Goal: Transaction & Acquisition: Purchase product/service

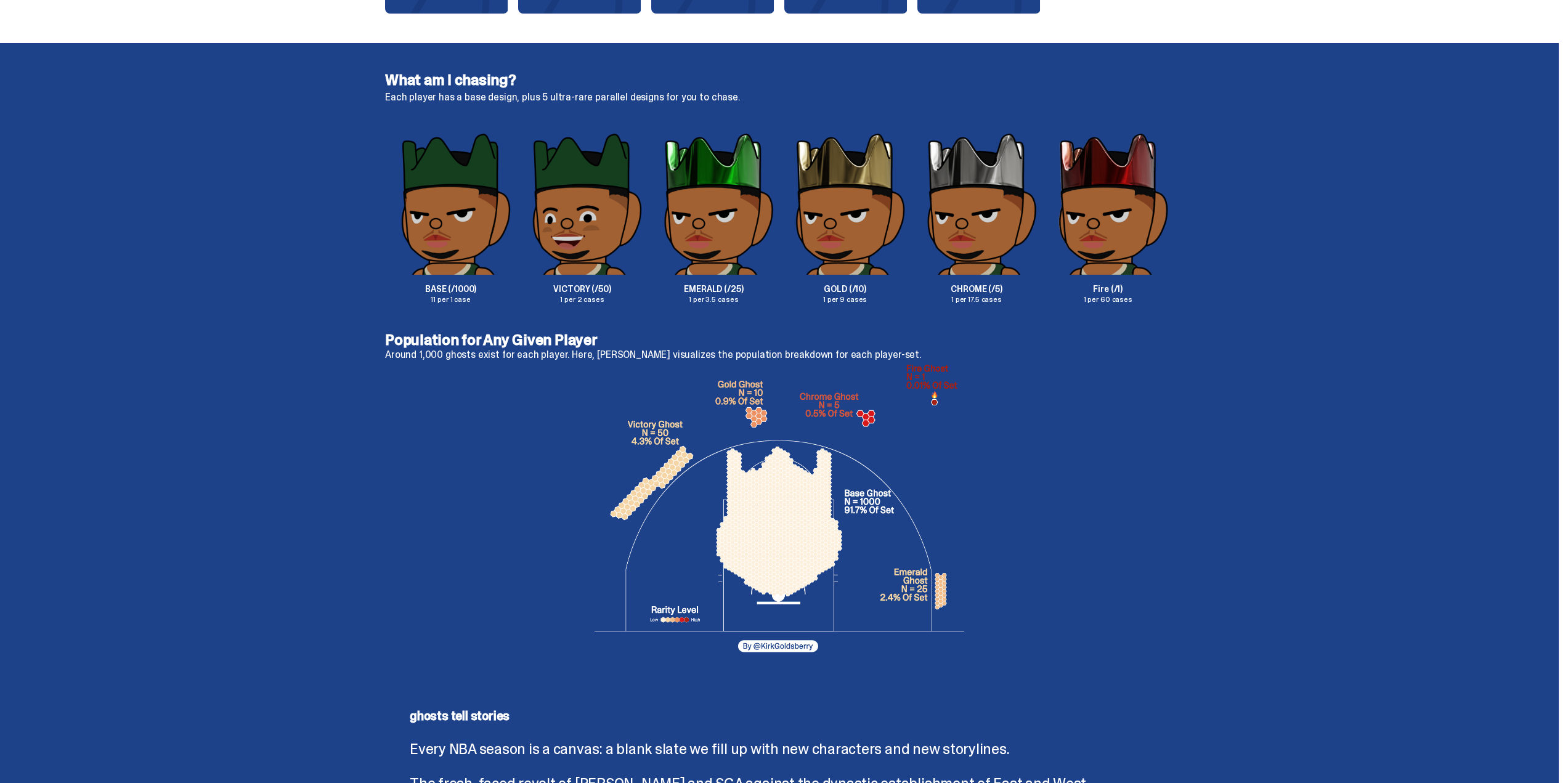
scroll to position [2033, 0]
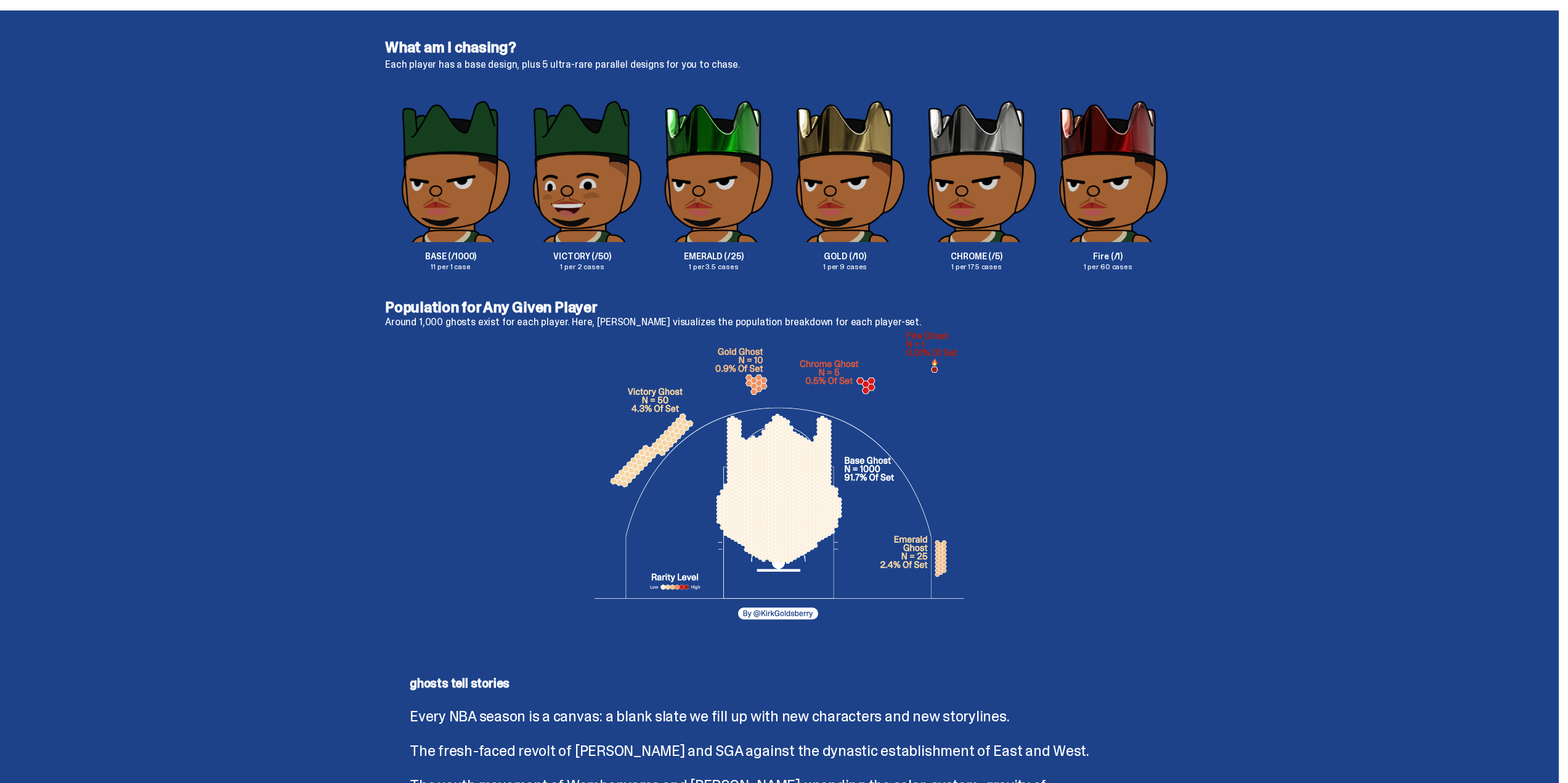
click at [435, 255] on p "BASE (/1000)" at bounding box center [451, 256] width 131 height 9
click at [447, 269] on p "11 per 1 case" at bounding box center [451, 267] width 131 height 7
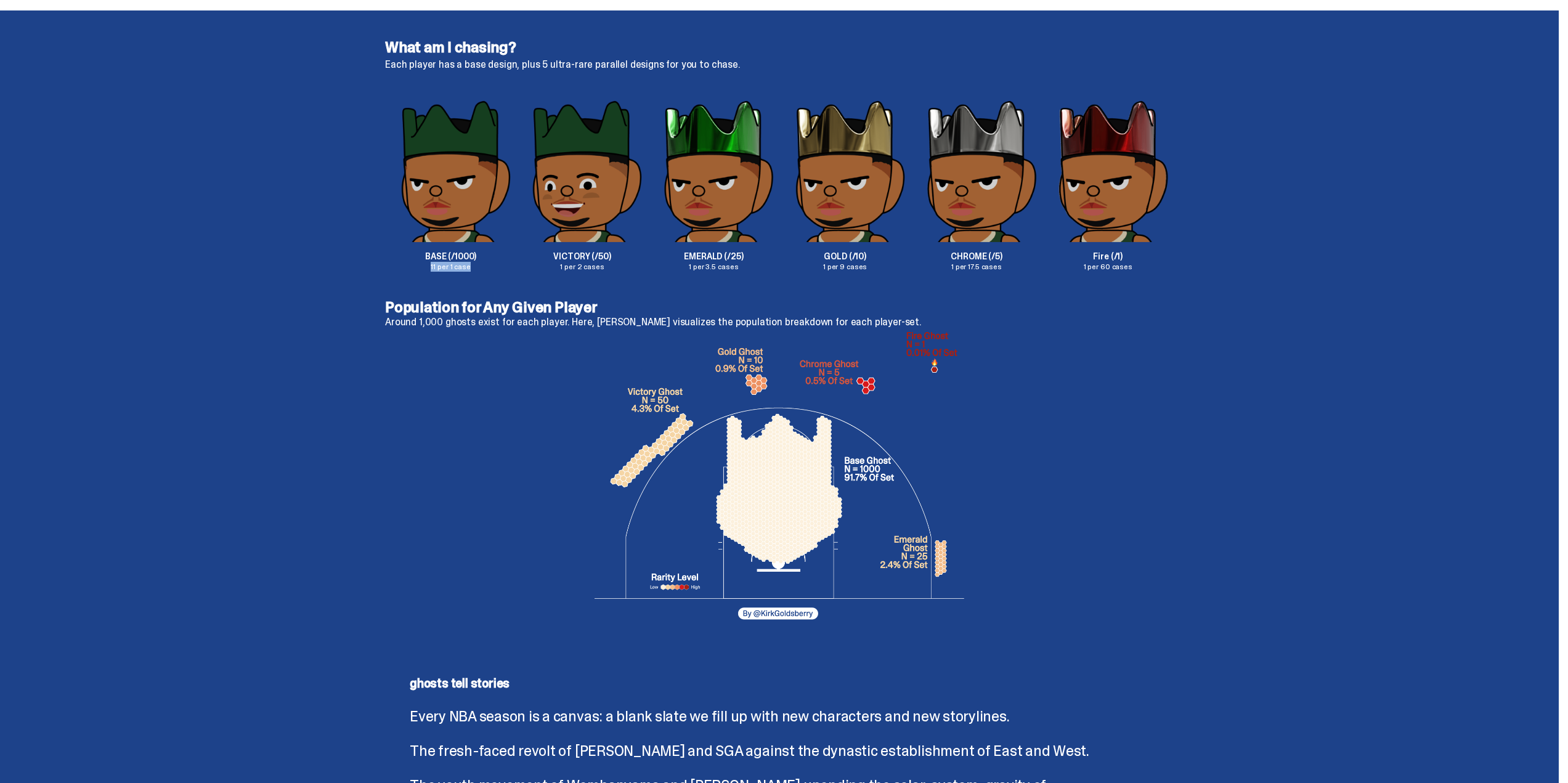
click at [447, 269] on p "11 per 1 case" at bounding box center [451, 267] width 131 height 7
click at [461, 270] on p "11 per 1 case" at bounding box center [451, 267] width 131 height 7
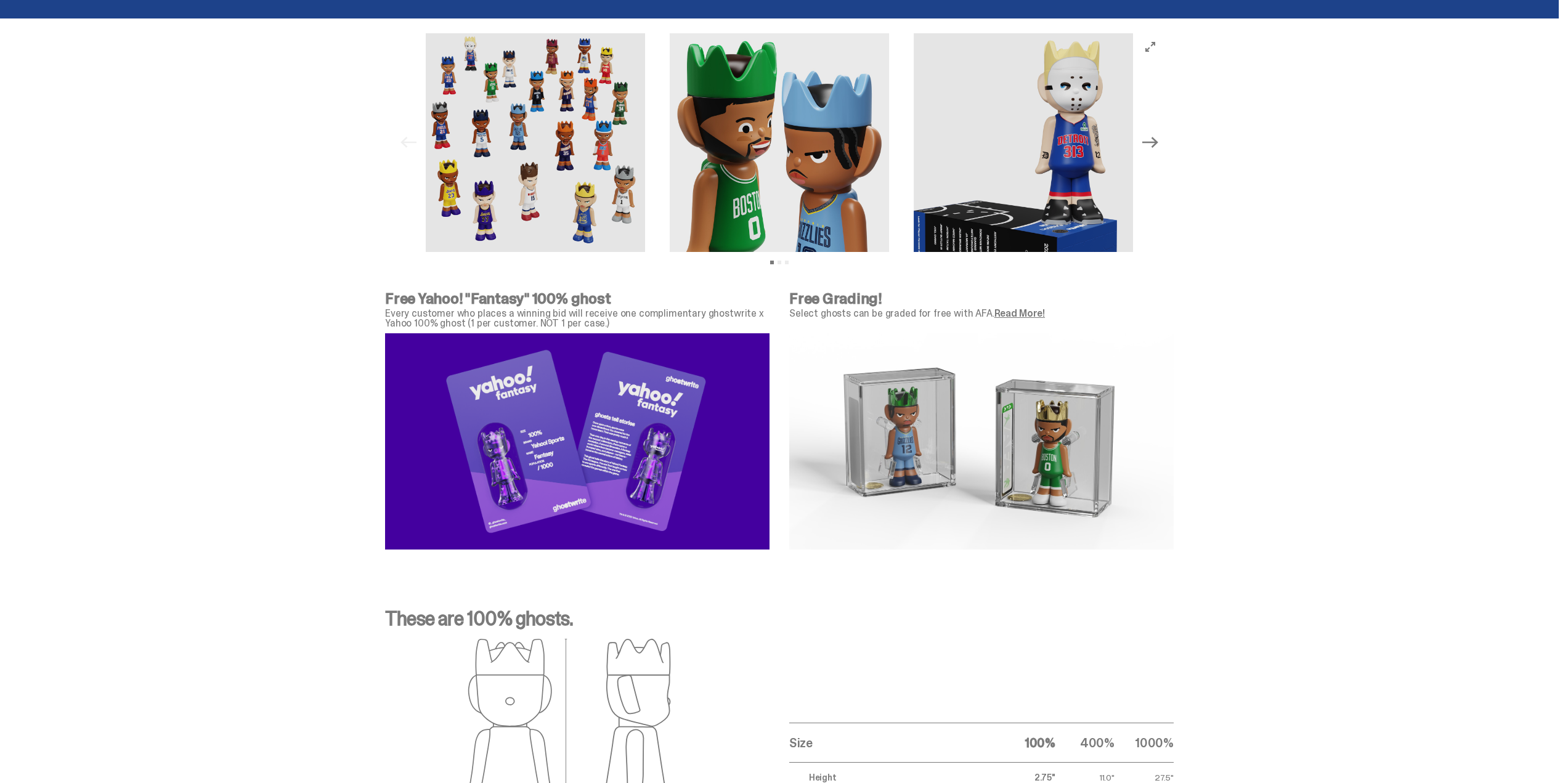
scroll to position [3881, 0]
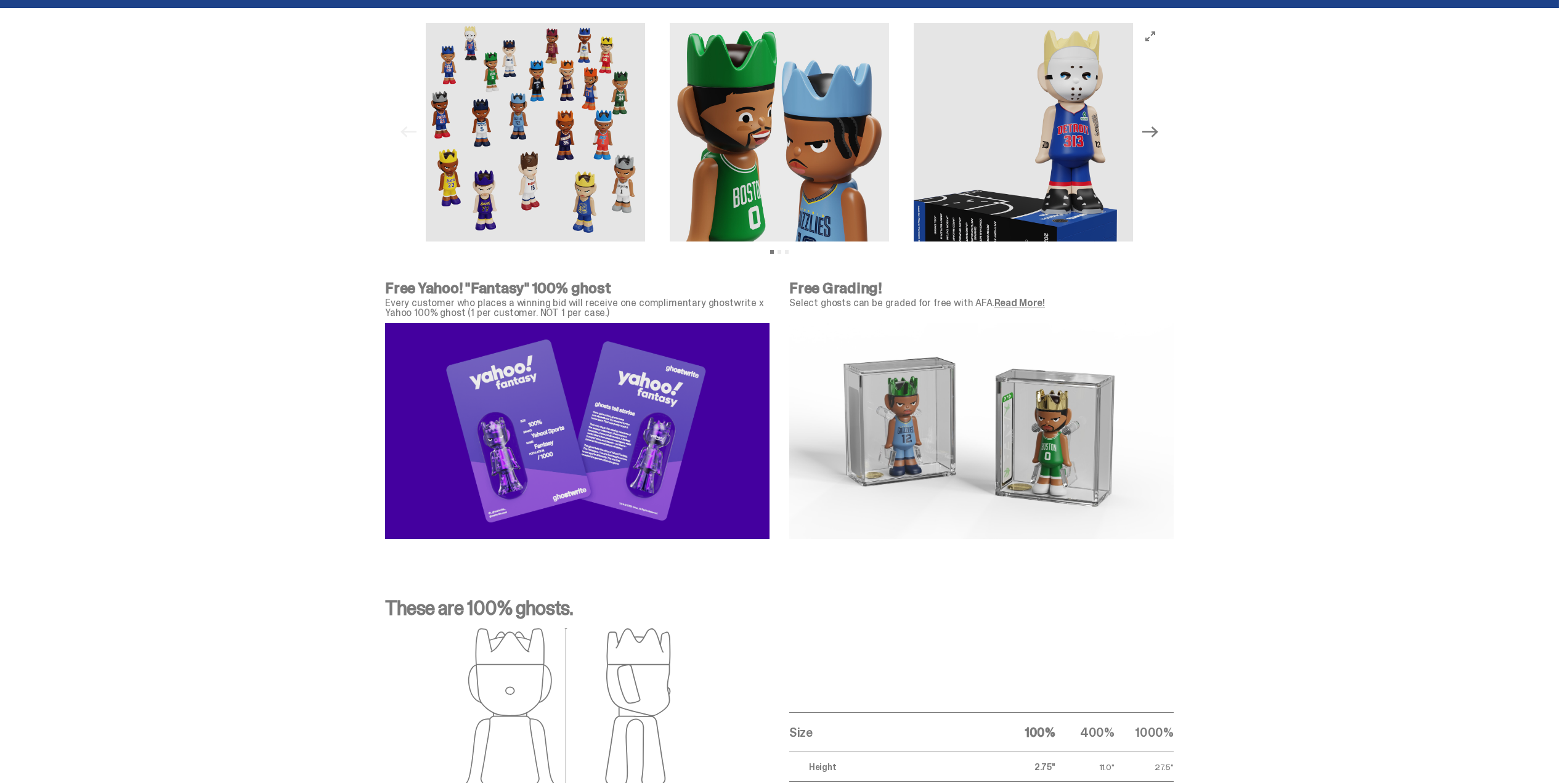
click at [1004, 301] on link "Read More!" at bounding box center [1020, 303] width 50 height 13
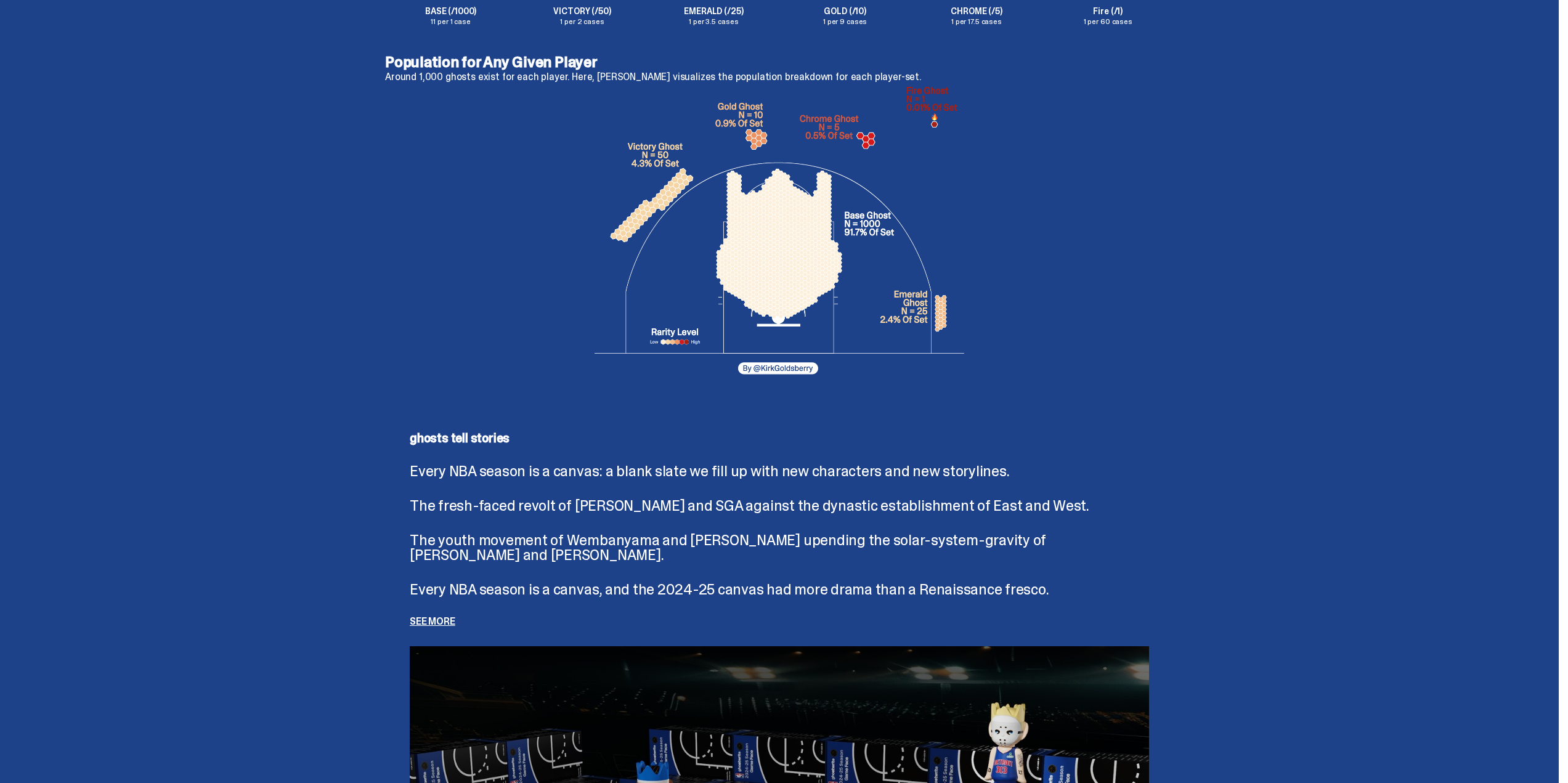
scroll to position [1910, 0]
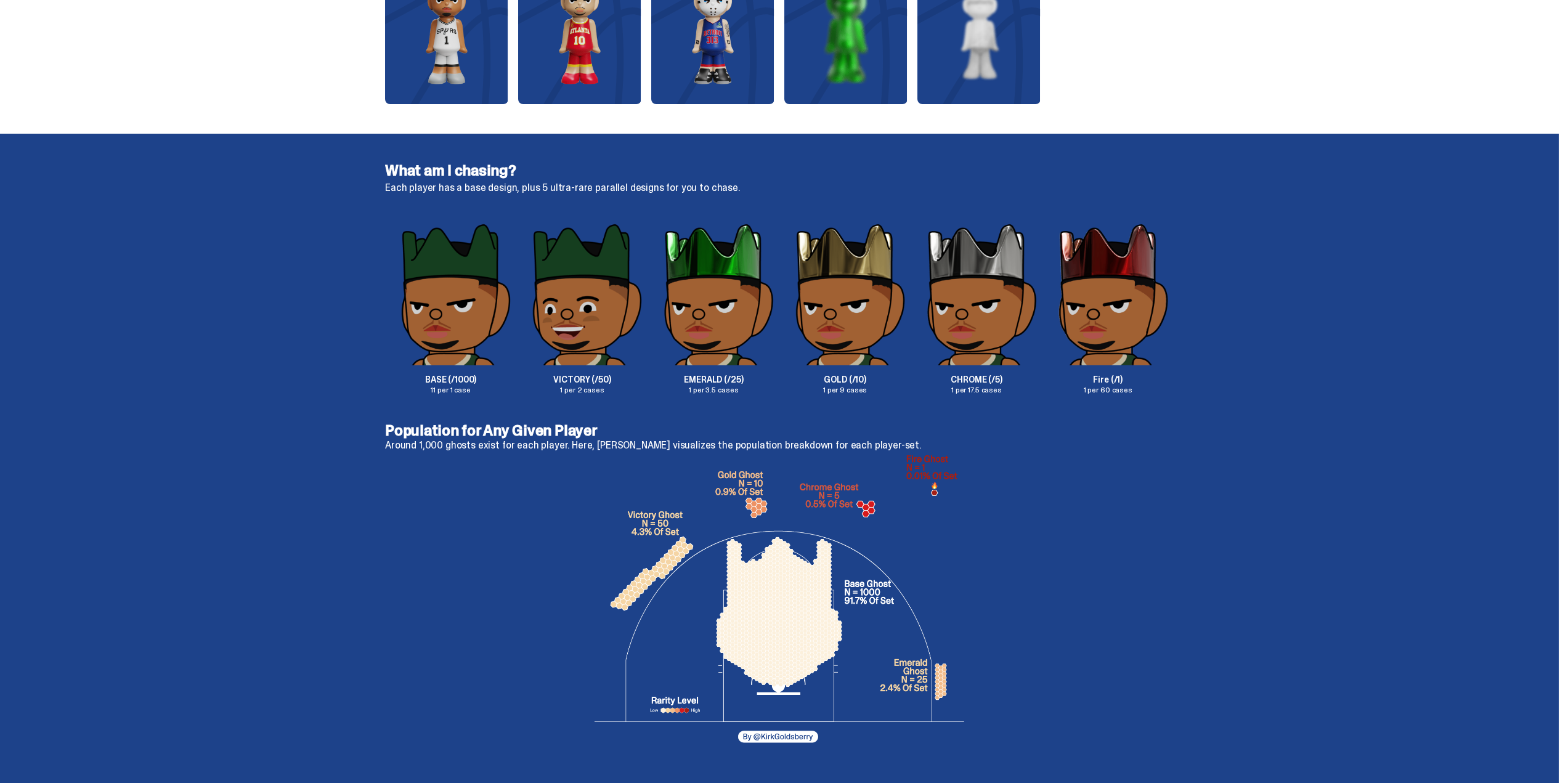
click at [1559, 357] on div "What am I chasing? Each player has a base design, plus 5 ultra-rare parallel de…" at bounding box center [779, 278] width 1559 height 289
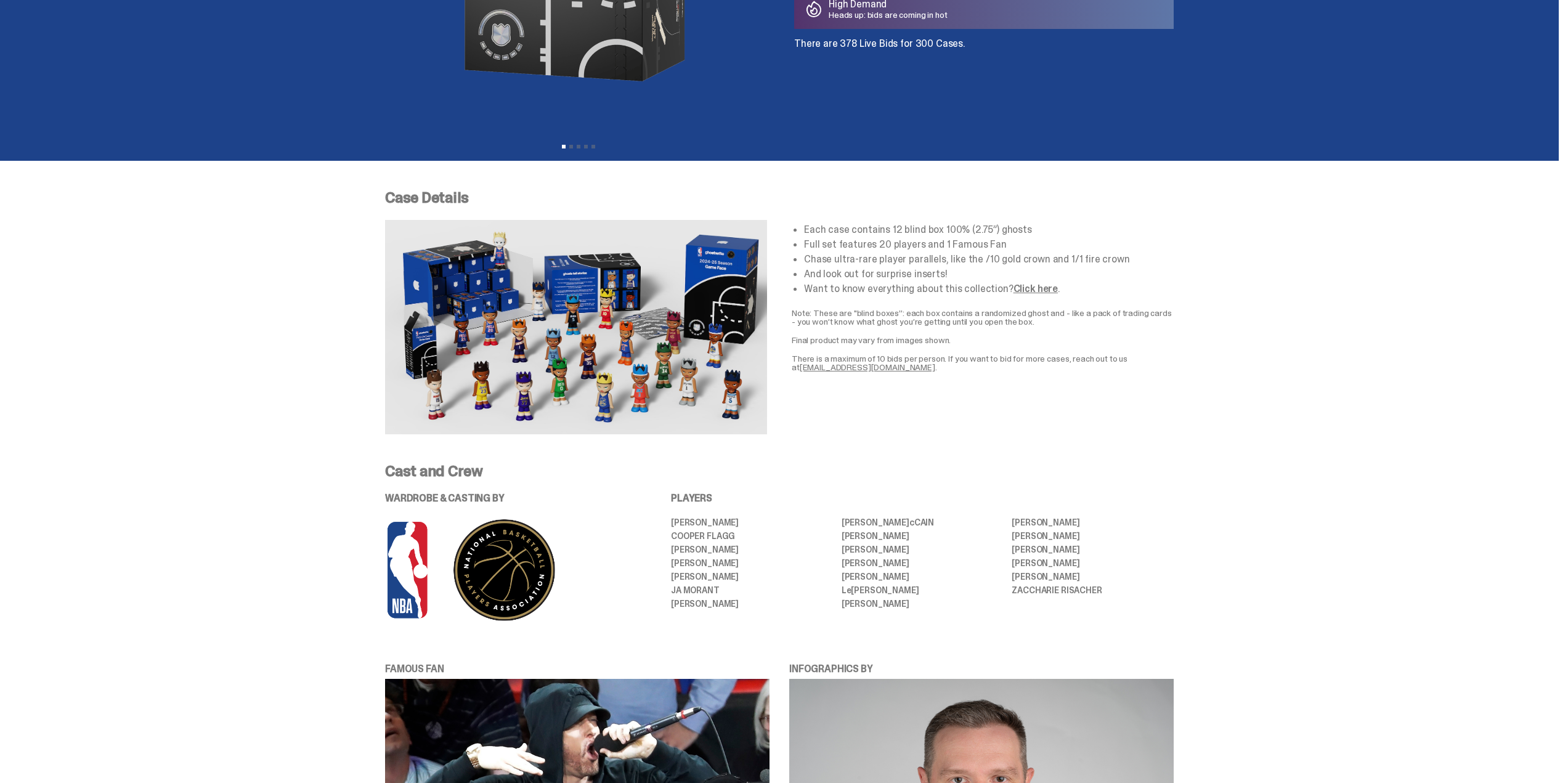
scroll to position [0, 0]
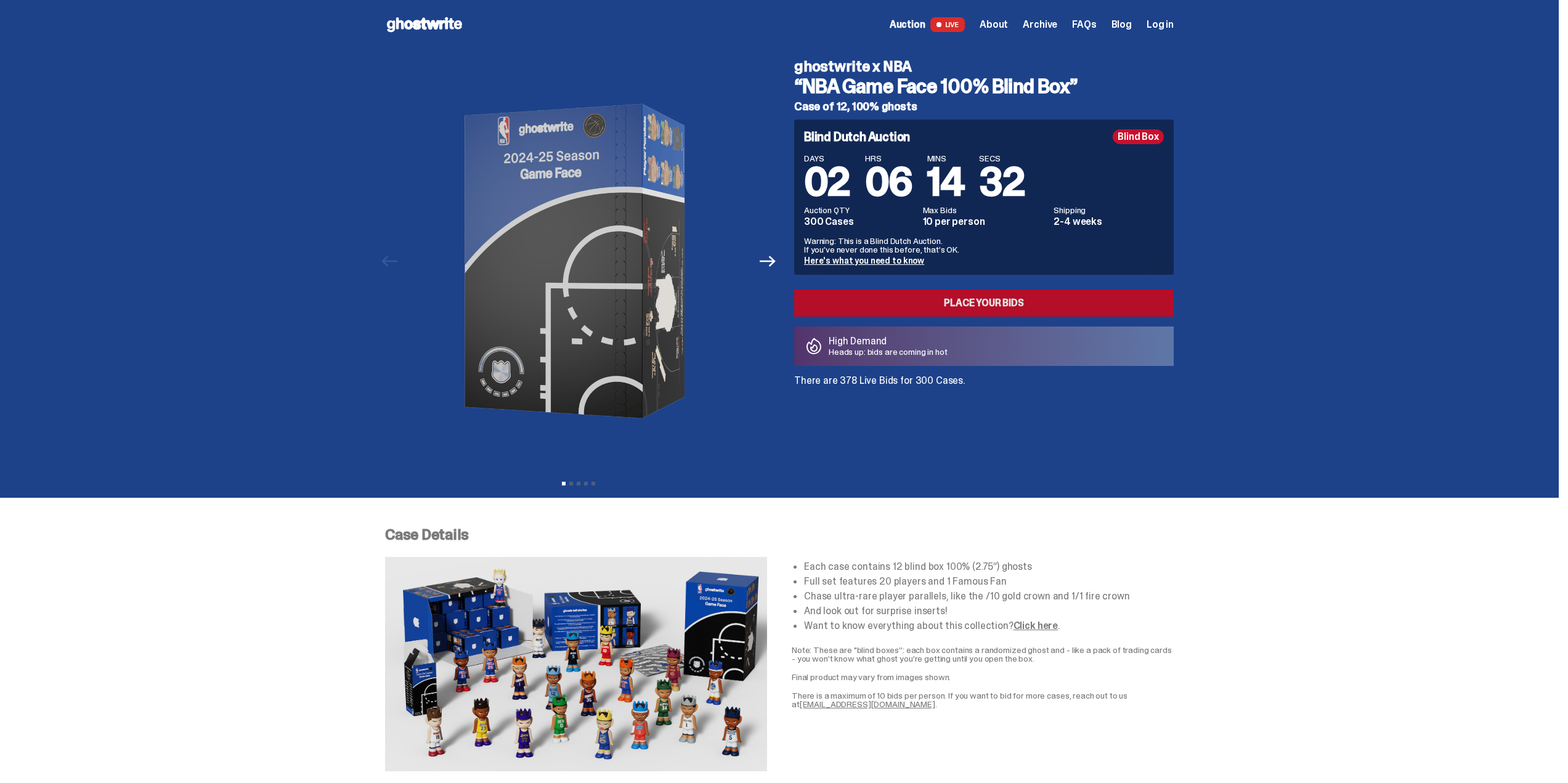
click at [1027, 303] on link "Place your Bids" at bounding box center [984, 303] width 380 height 27
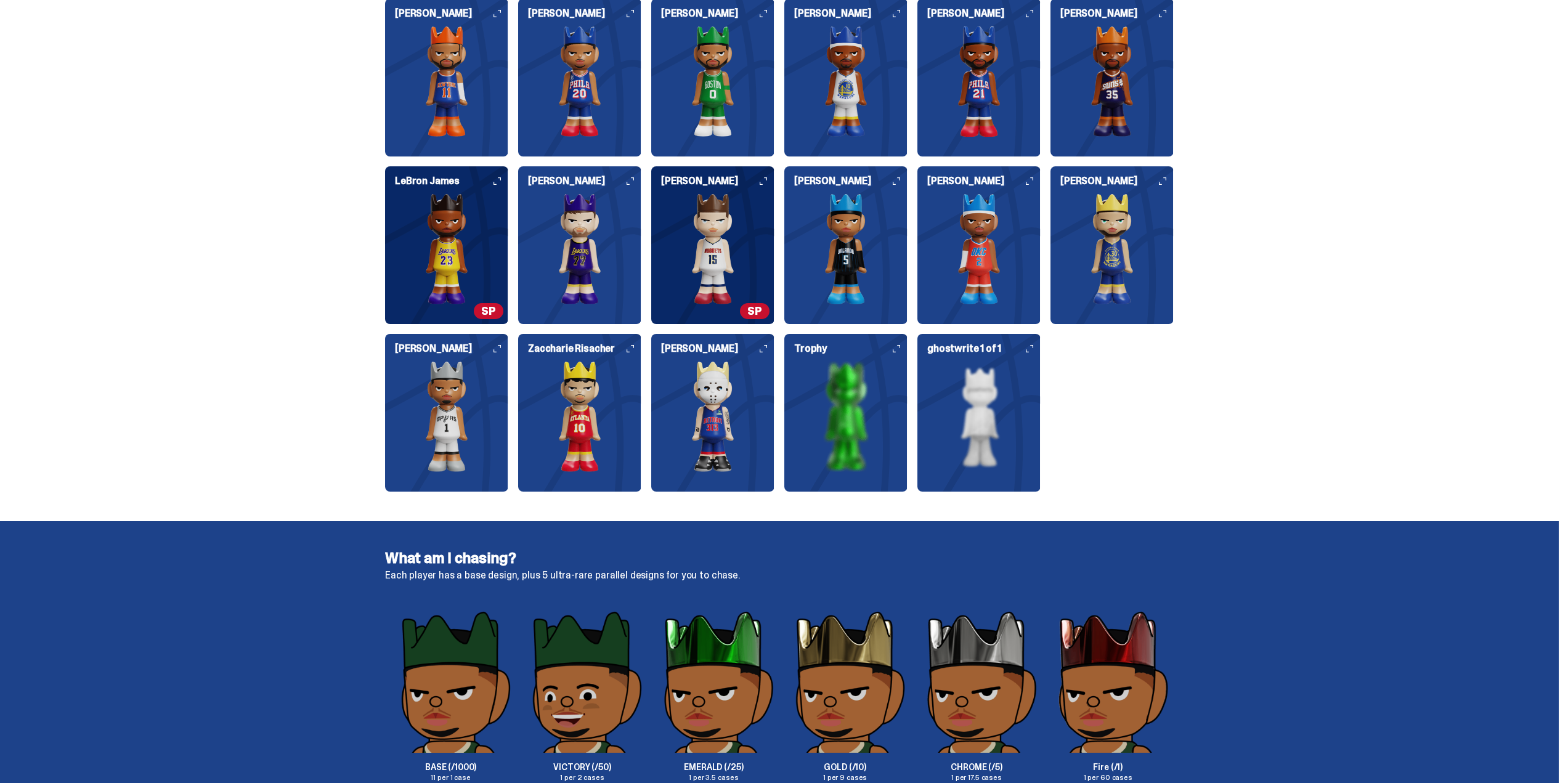
scroll to position [1269, 0]
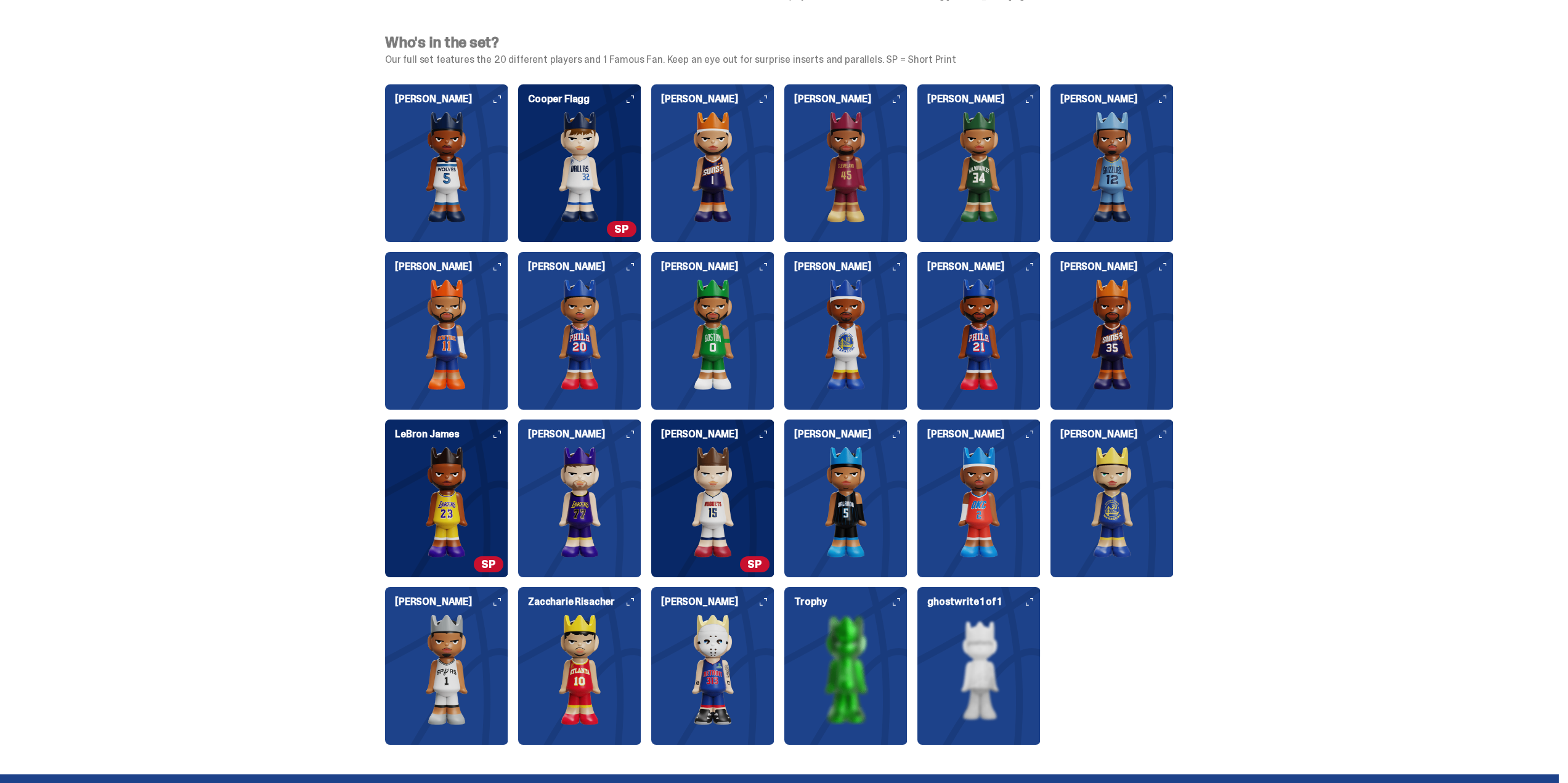
click at [765, 568] on span "SP" at bounding box center [755, 564] width 30 height 16
click at [1140, 688] on div "Anthony Edwards Cooper Flagg SP Devin Booker Donovan Mitchell Giannis Antetokou…" at bounding box center [779, 414] width 789 height 660
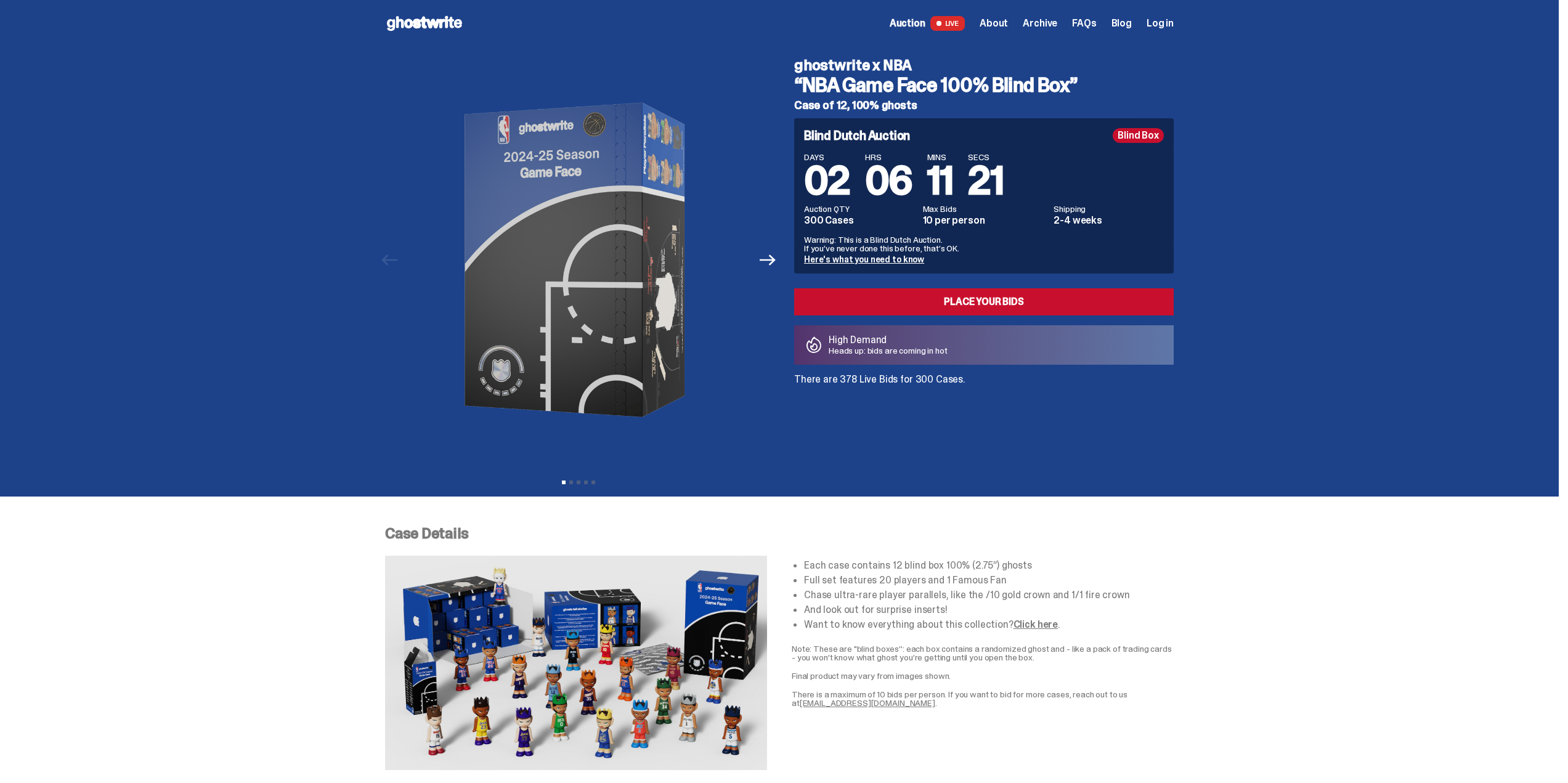
scroll to position [0, 0]
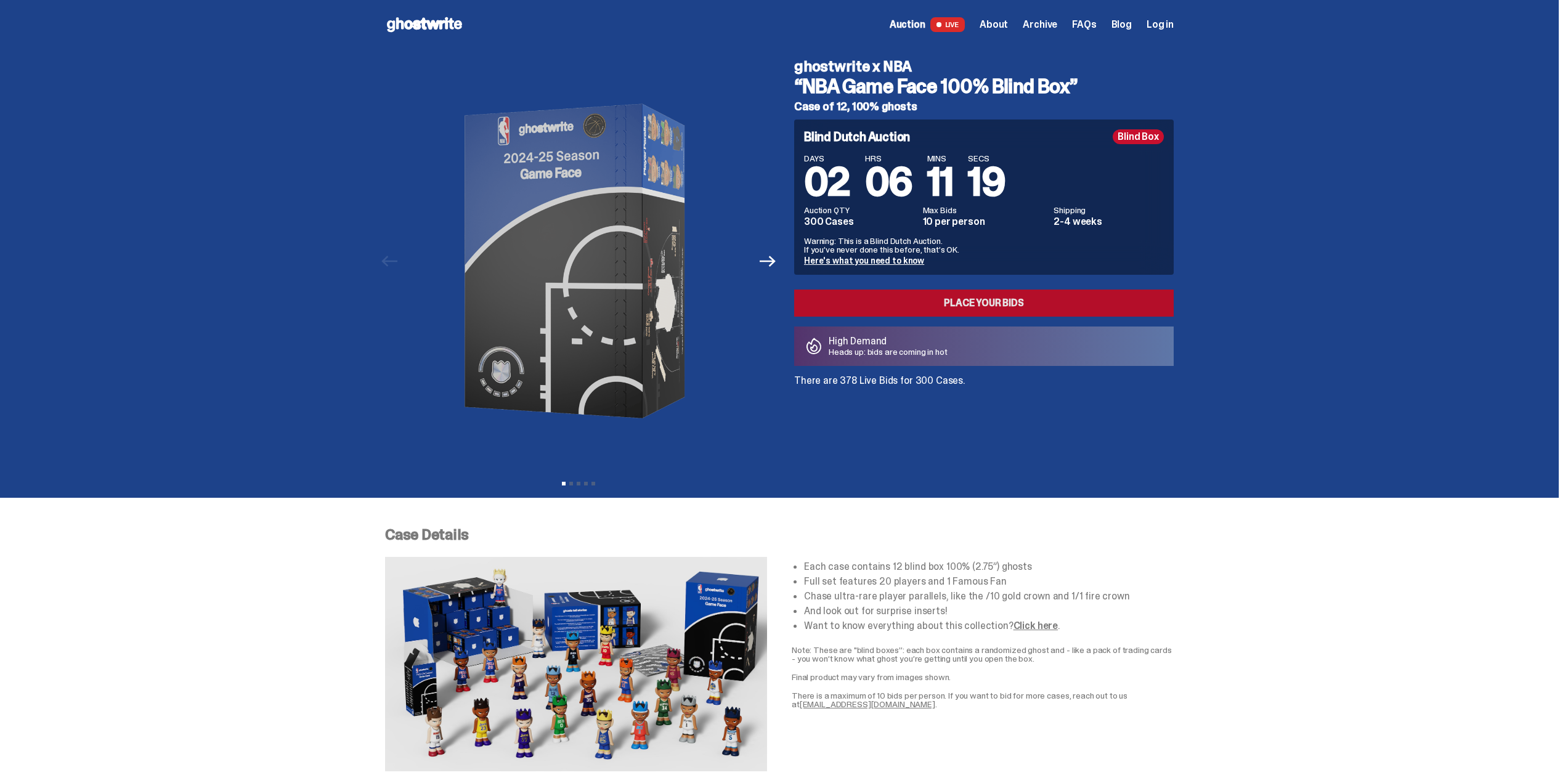
click at [933, 300] on link "Place your Bids" at bounding box center [984, 303] width 380 height 27
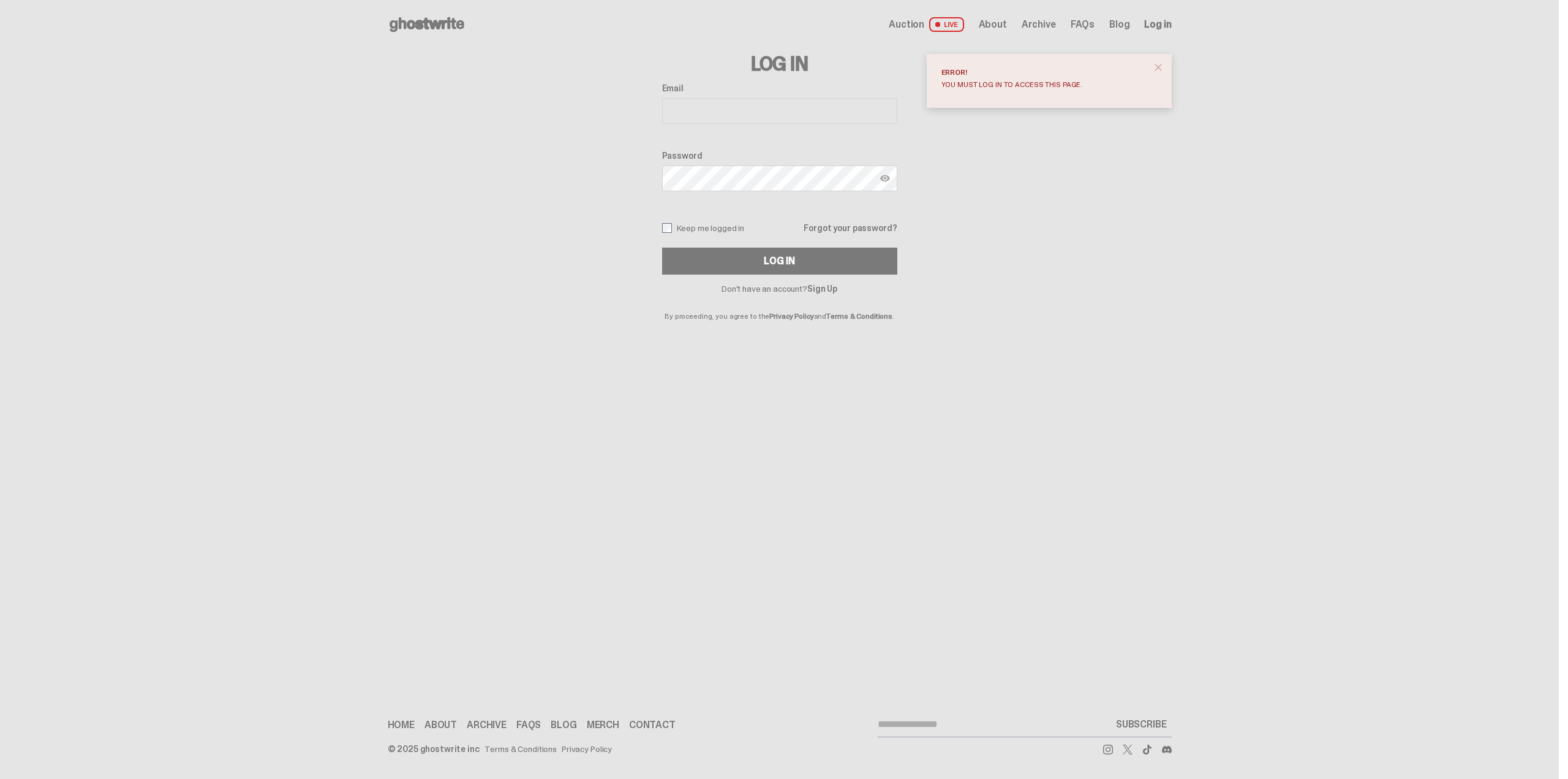
click at [821, 291] on link "Sign Up" at bounding box center [822, 289] width 30 height 11
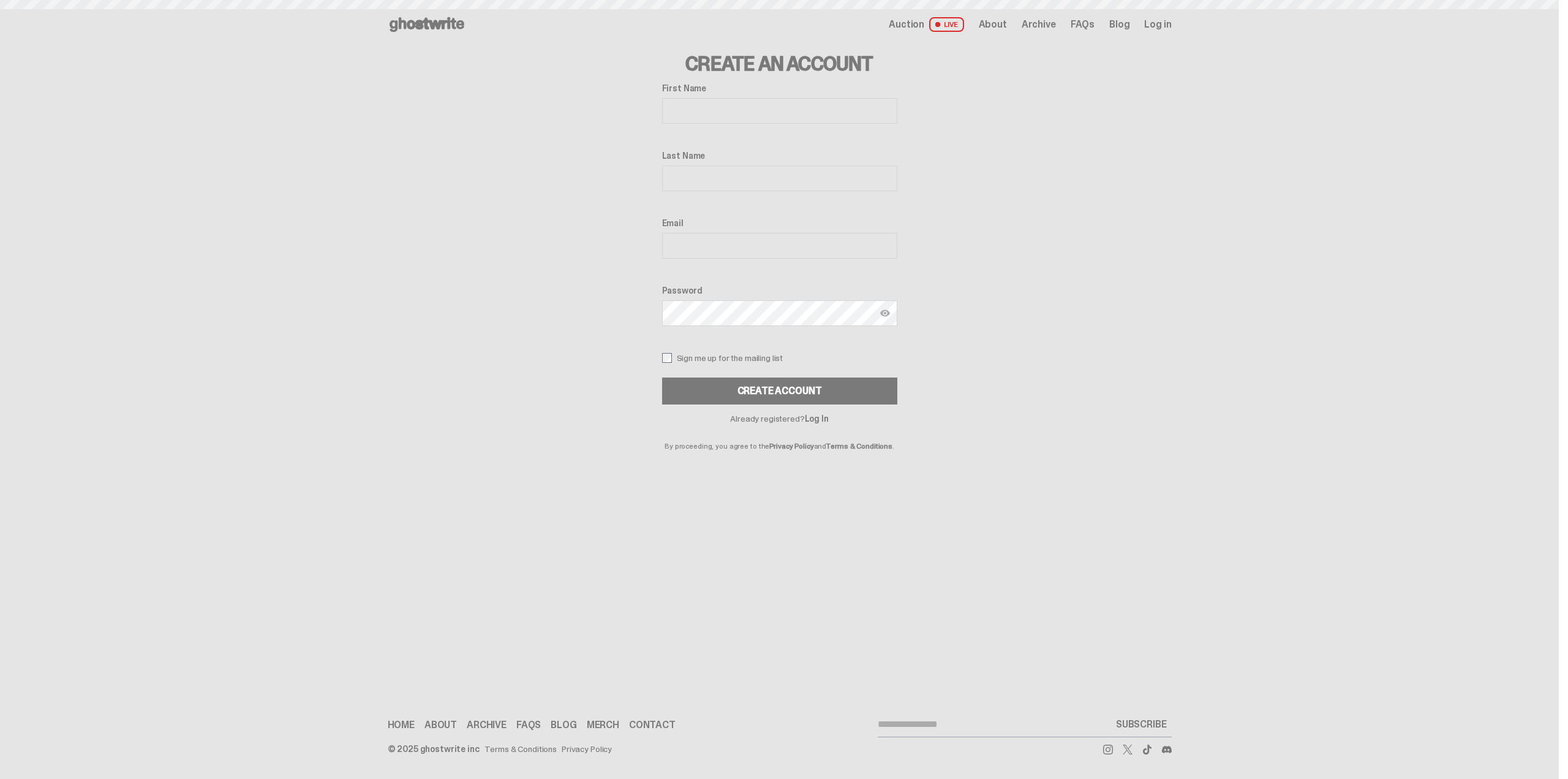
click at [808, 114] on input "First Name" at bounding box center [779, 110] width 235 height 26
type input "****"
type input "*****"
click at [818, 253] on input "Email" at bounding box center [779, 246] width 235 height 26
type input "**********"
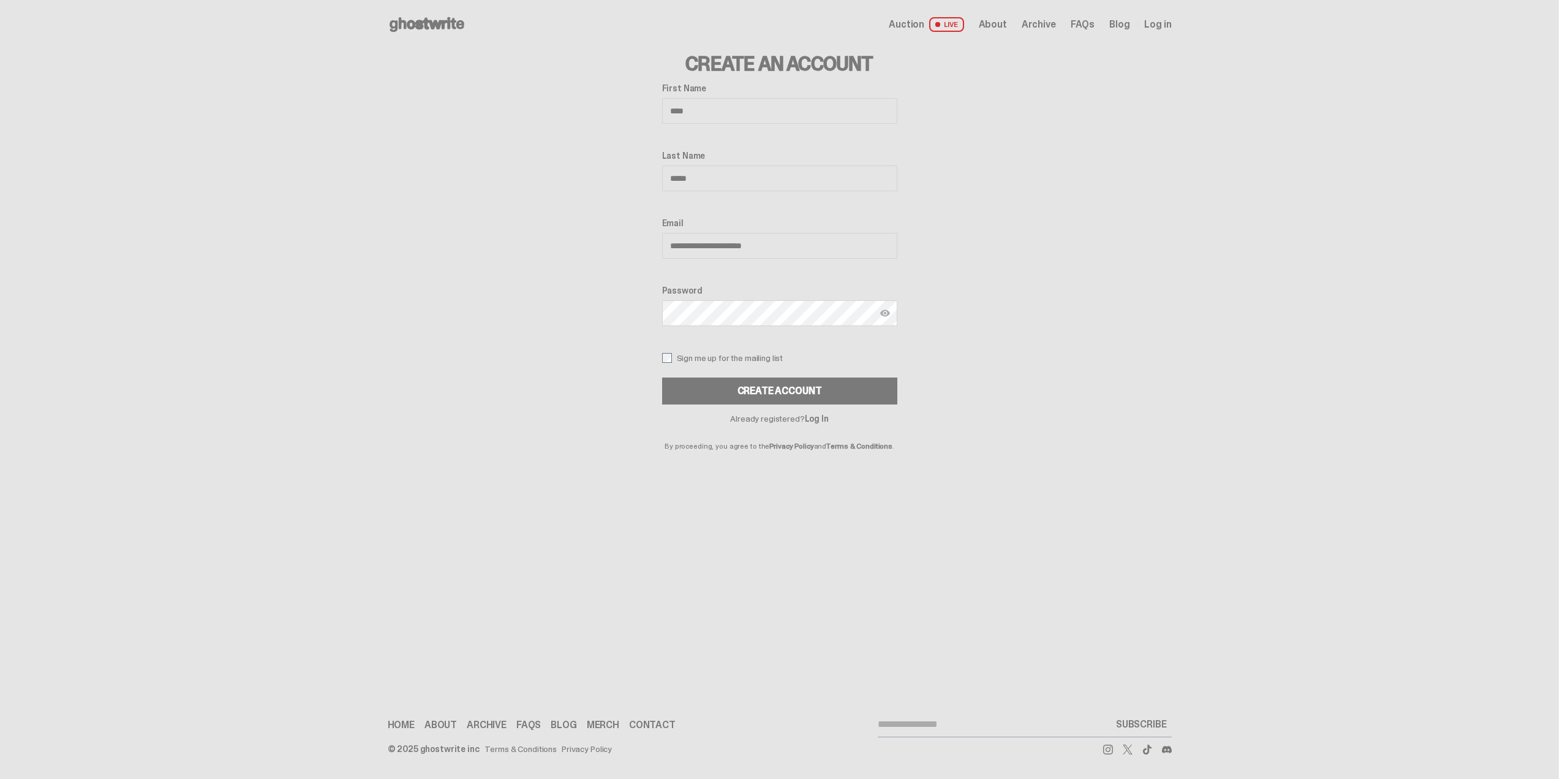
click at [743, 328] on div "Password" at bounding box center [779, 307] width 235 height 43
click at [662, 393] on button "Create Account" at bounding box center [779, 406] width 235 height 27
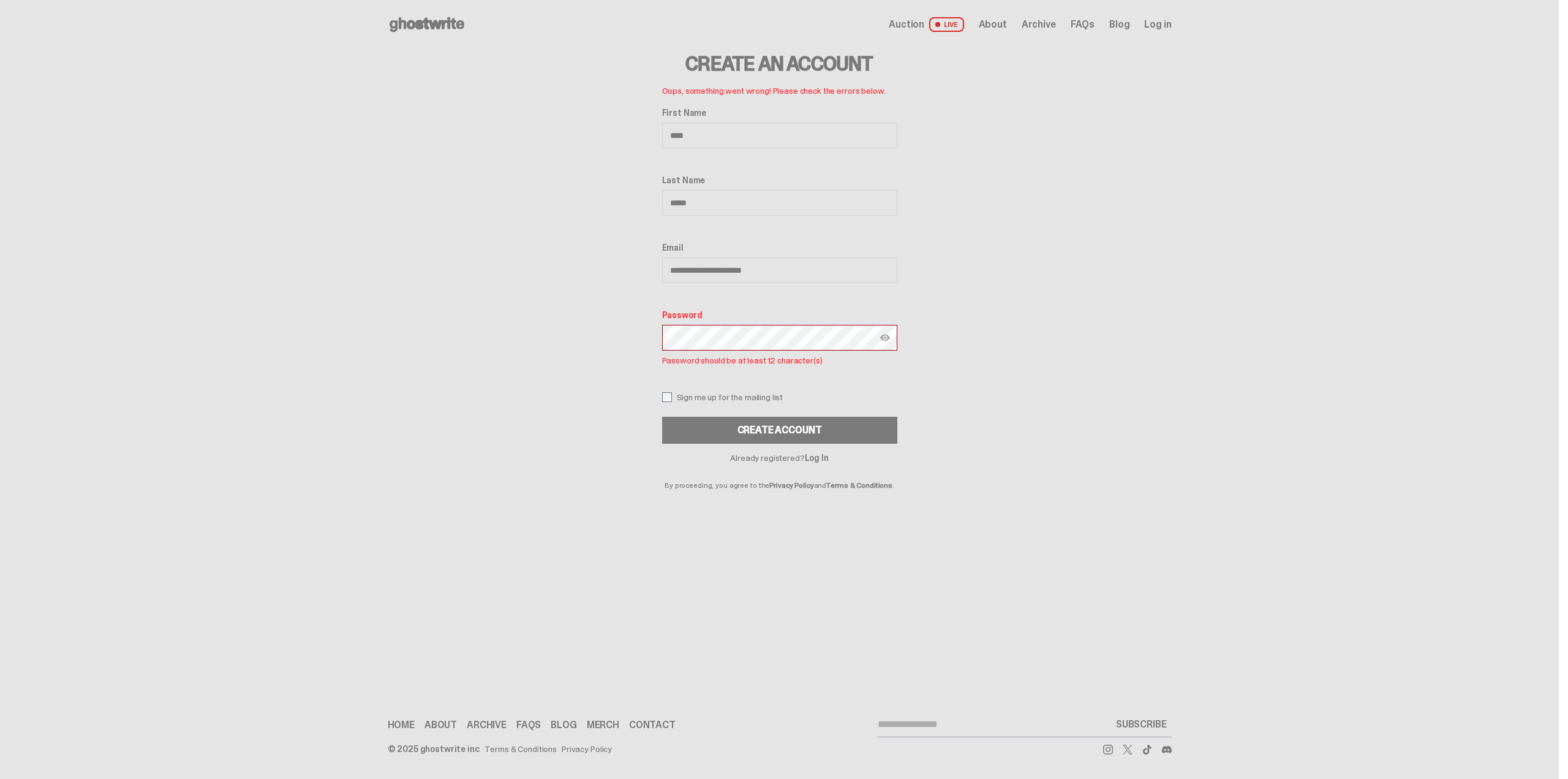
click at [890, 337] on img at bounding box center [885, 338] width 10 height 10
click at [662, 417] on button "CREATE ACCOUNT" at bounding box center [779, 430] width 235 height 27
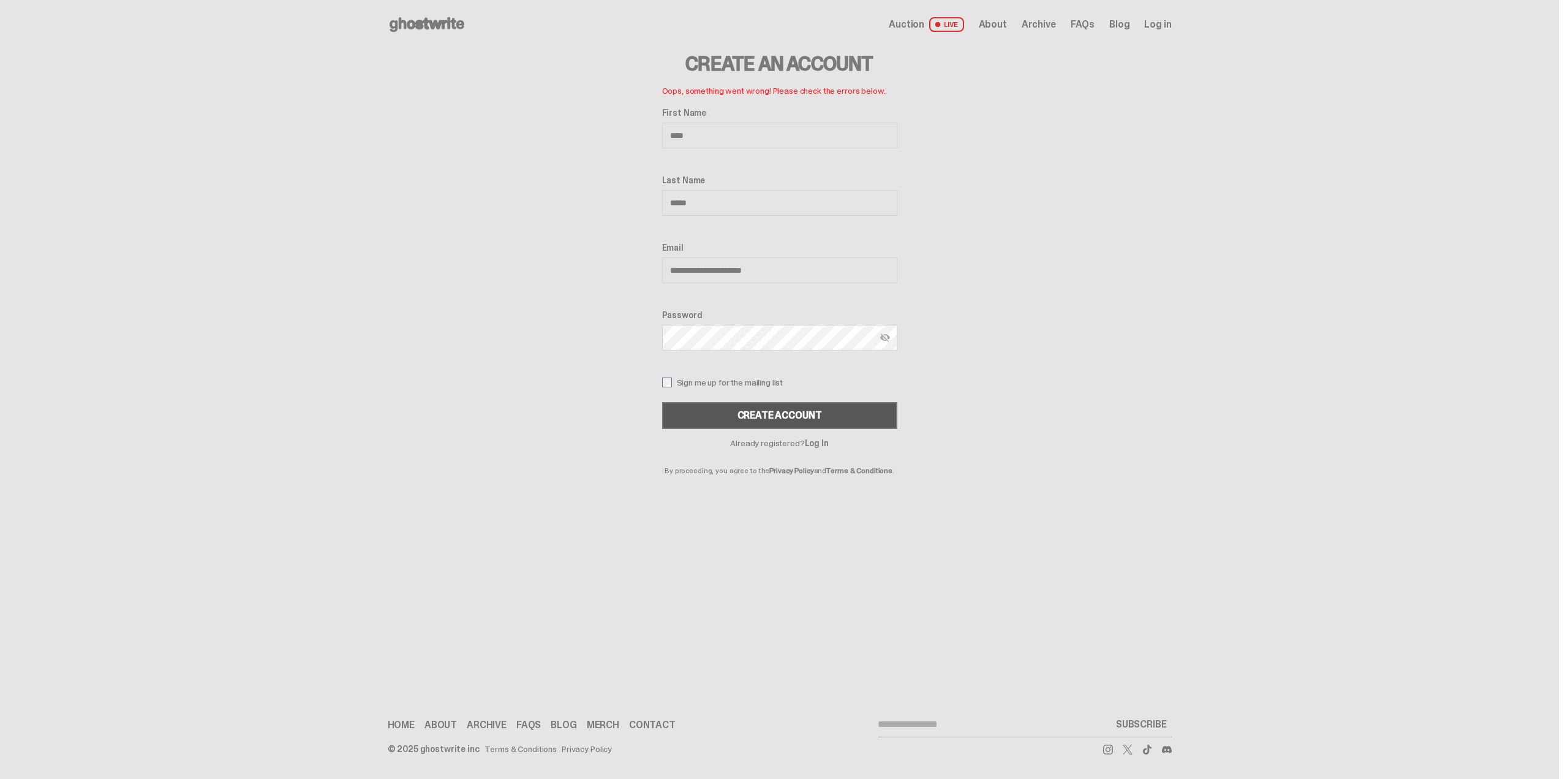
click at [822, 410] on button "CREATE ACCOUNT" at bounding box center [779, 415] width 235 height 27
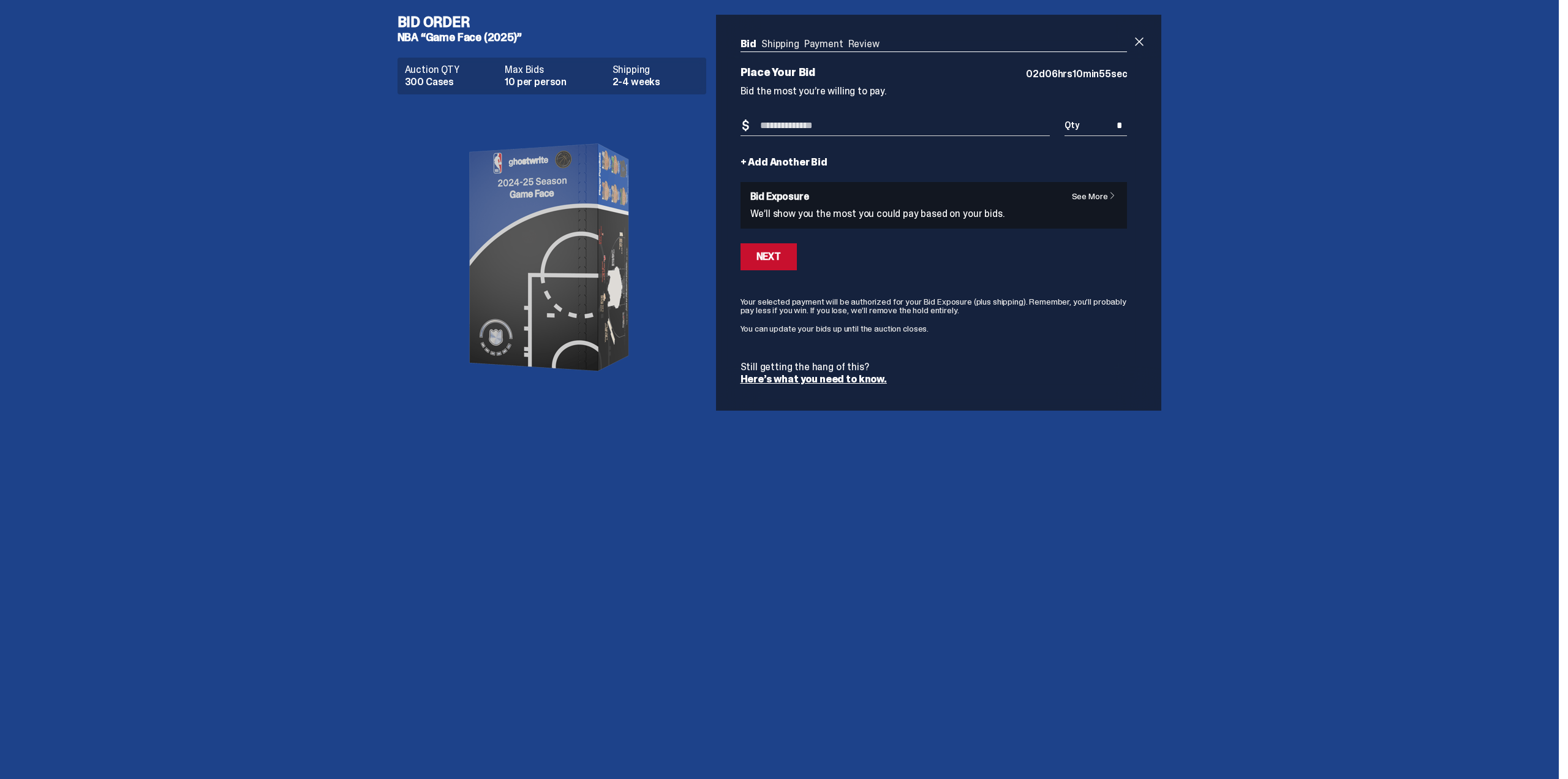
click at [874, 128] on input "Bid Amount" at bounding box center [895, 126] width 310 height 20
click at [1076, 196] on link "See More" at bounding box center [1097, 196] width 51 height 9
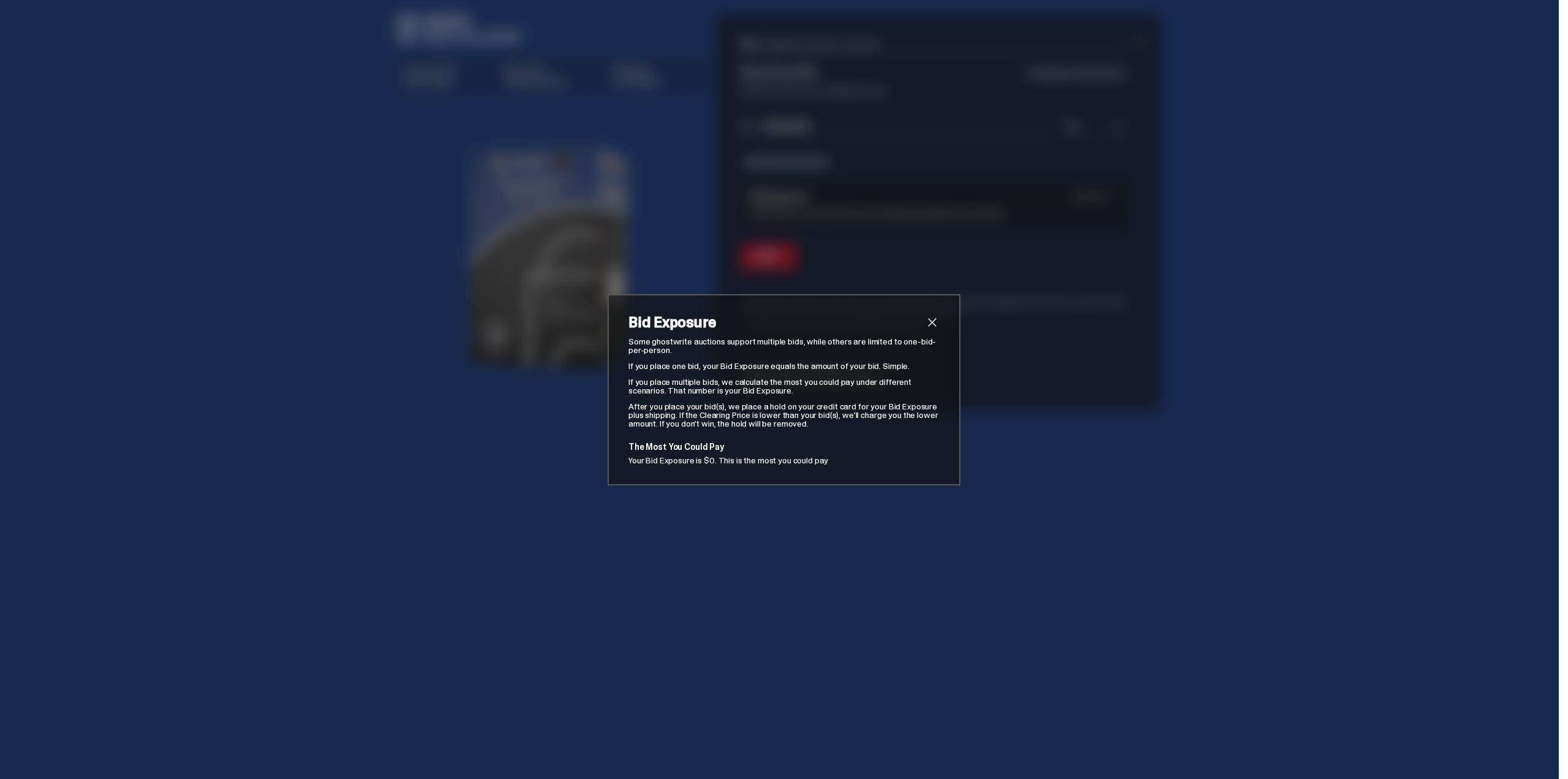
click at [930, 328] on span "close" at bounding box center [932, 322] width 15 height 15
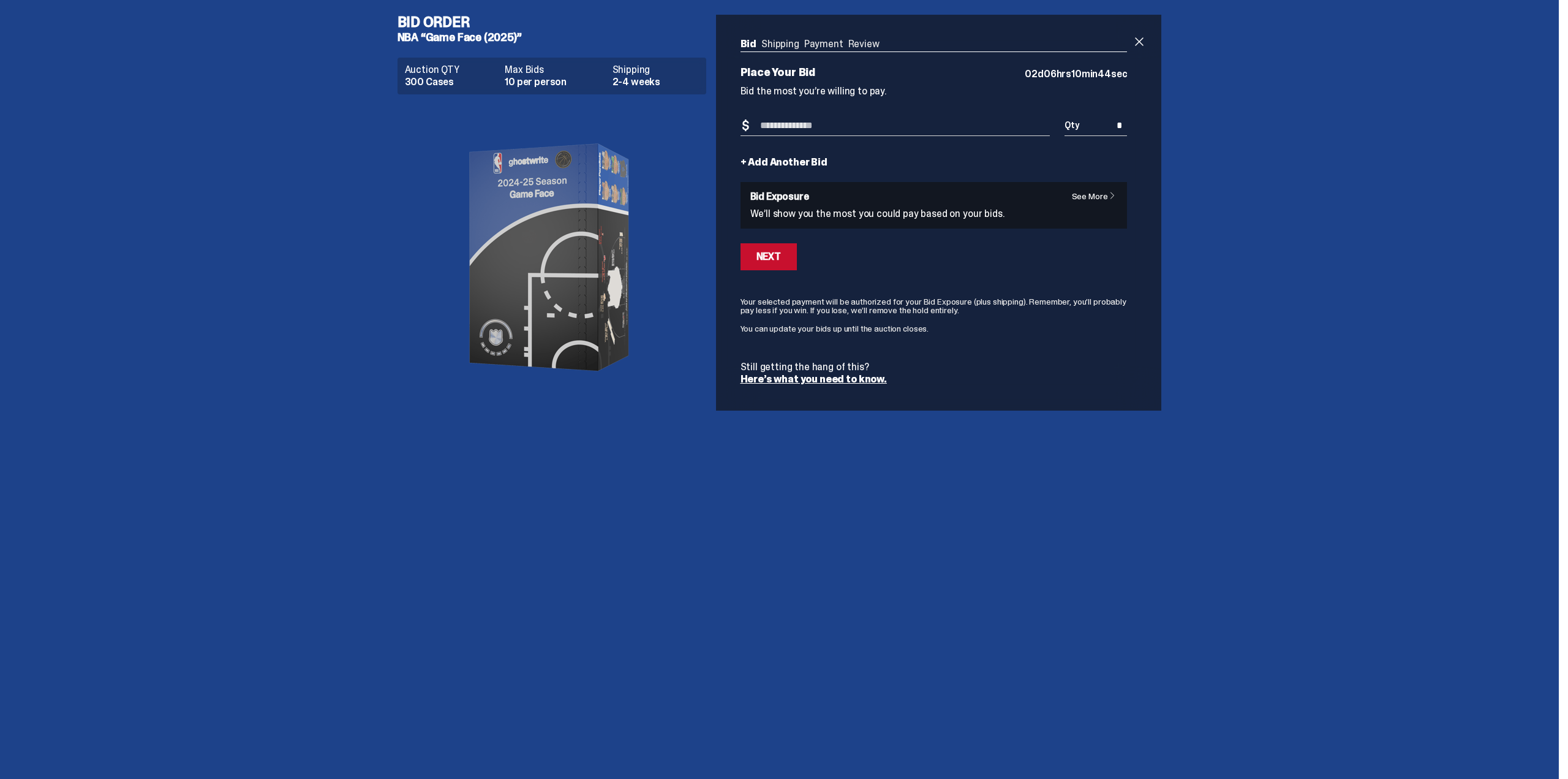
click at [831, 135] on input "Bid Amount" at bounding box center [895, 126] width 310 height 20
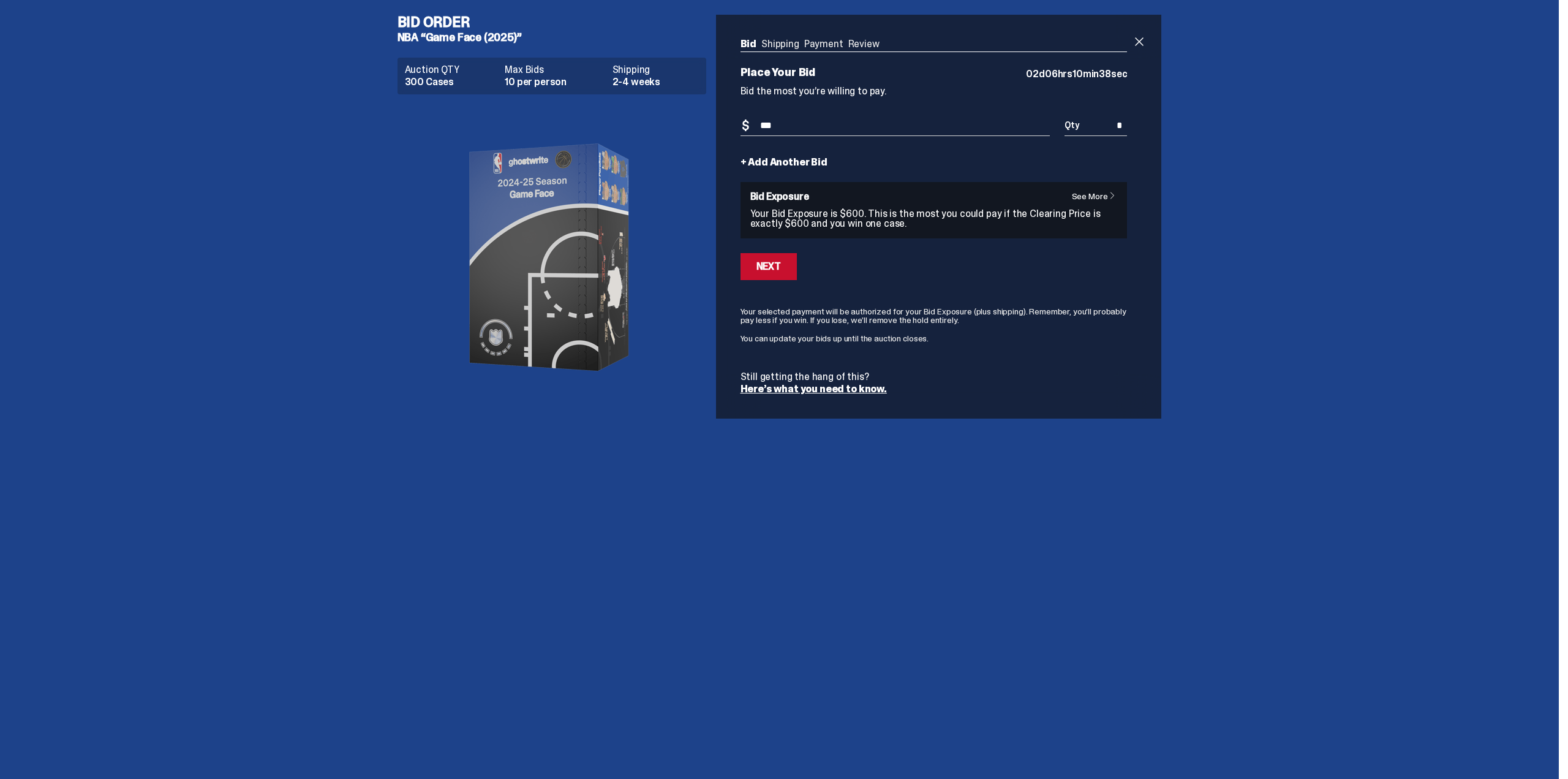
click at [851, 131] on input "***" at bounding box center [895, 126] width 310 height 20
type input "***"
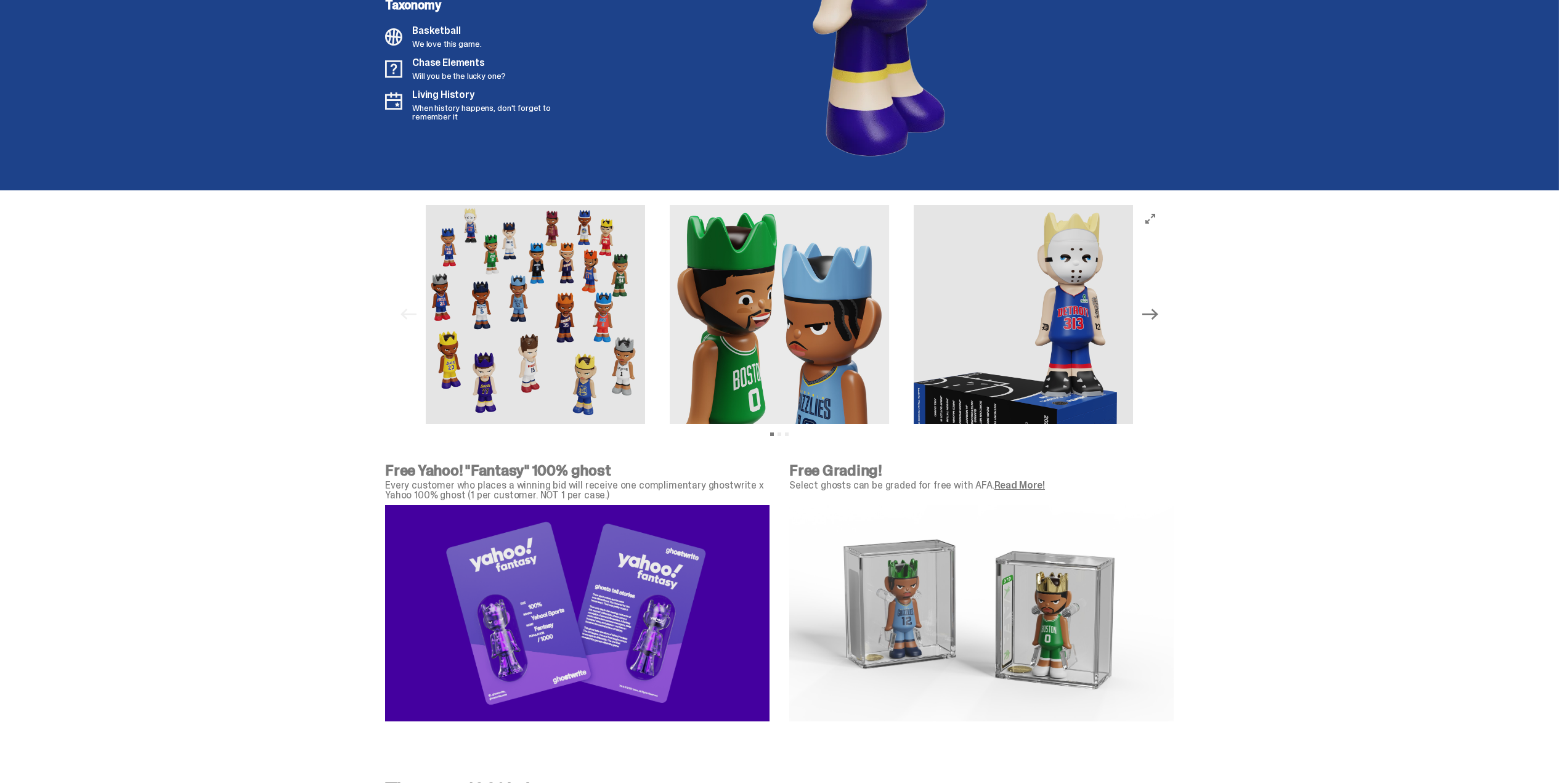
scroll to position [3943, 0]
